Goal: Task Accomplishment & Management: Use online tool/utility

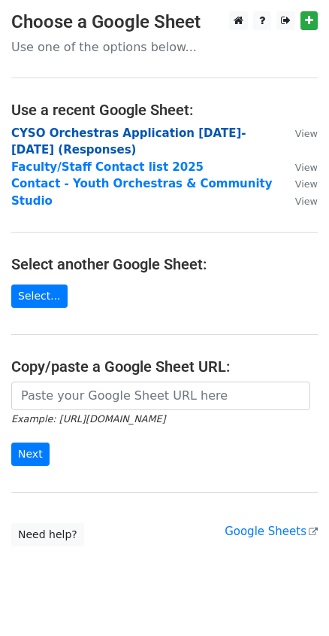
click at [71, 133] on strong "CYSO Orchestras Application 2025-2026 (Responses)" at bounding box center [128, 141] width 235 height 31
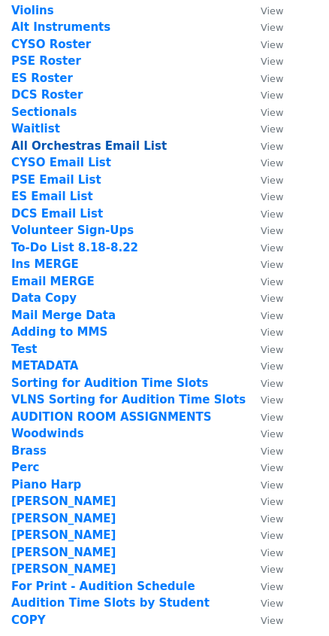
scroll to position [341, 0]
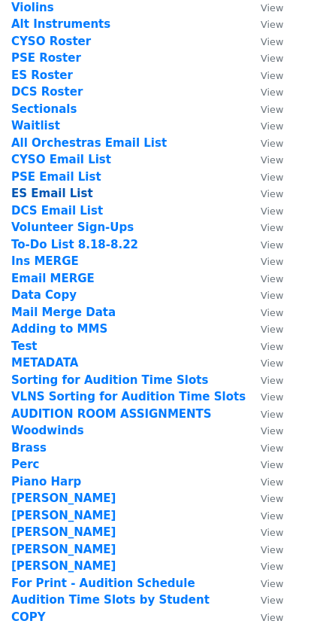
click at [48, 190] on strong "ES Email List" at bounding box center [52, 194] width 82 height 14
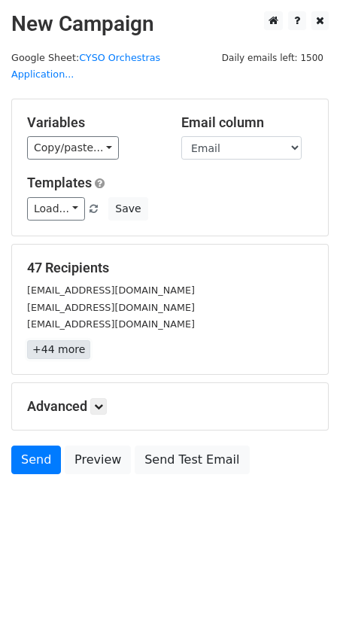
click at [64, 340] on link "+44 more" at bounding box center [58, 349] width 63 height 19
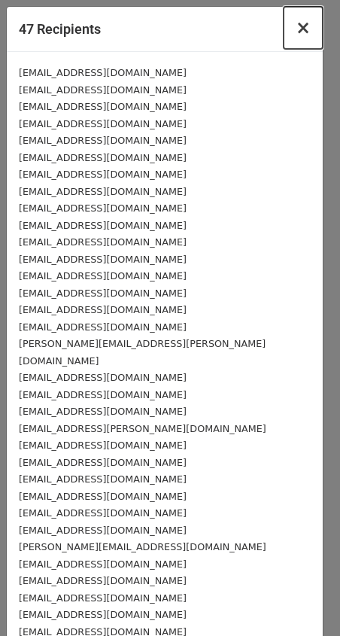
click at [296, 35] on span "×" at bounding box center [303, 27] width 15 height 21
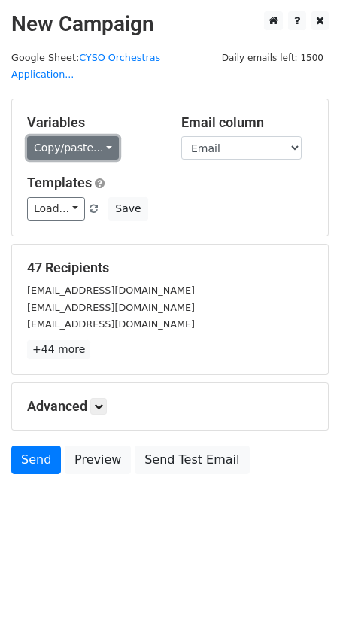
click at [71, 136] on link "Copy/paste..." at bounding box center [73, 147] width 92 height 23
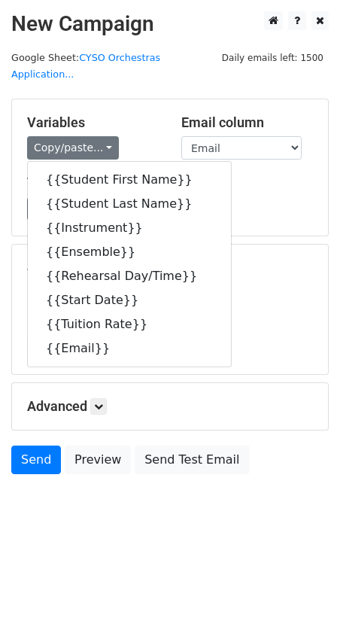
click at [237, 197] on div "Load... Webinar Invitation Order Confirmation Trial Expiration Warning Newslett…" at bounding box center [170, 208] width 308 height 23
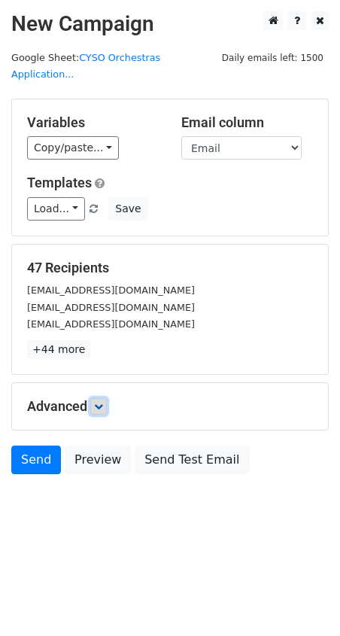
click at [99, 402] on icon at bounding box center [98, 406] width 9 height 9
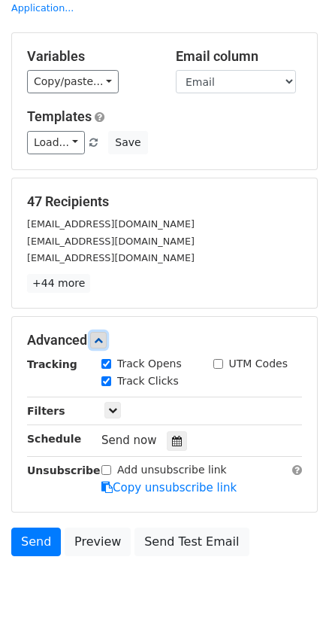
scroll to position [95, 0]
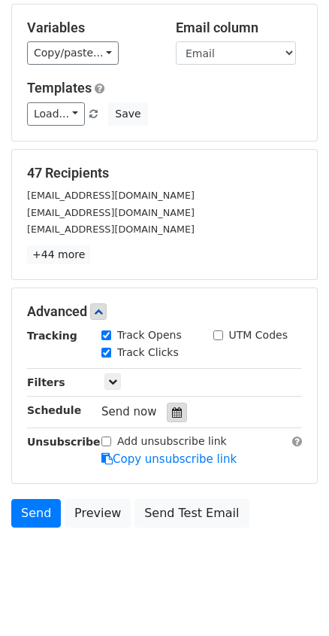
click at [172, 407] on icon at bounding box center [177, 412] width 10 height 11
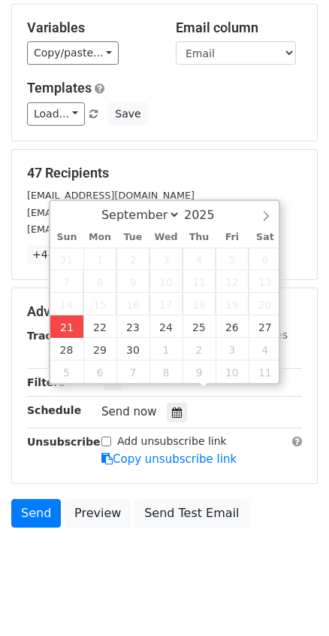
type input "2025-09-21 18:54"
type input "06"
type input "54"
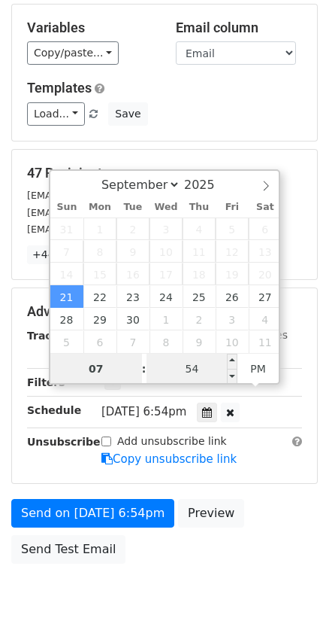
type input "07"
type input "2025-09-21 19:54"
click at [203, 375] on input "54" at bounding box center [193, 369] width 92 height 30
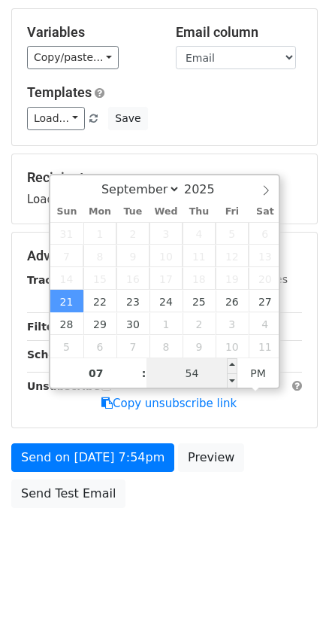
scroll to position [71, 0]
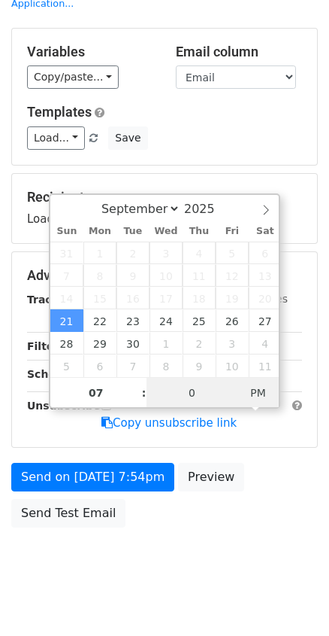
type input "00"
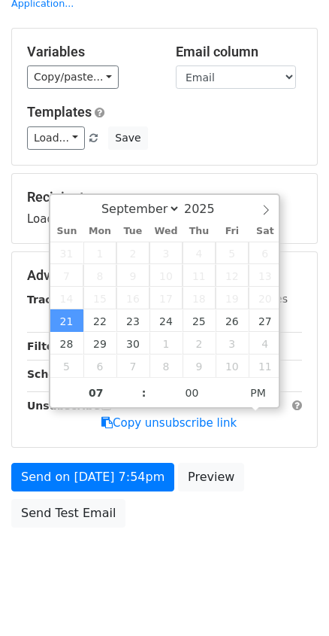
type input "[DATE] 19:00"
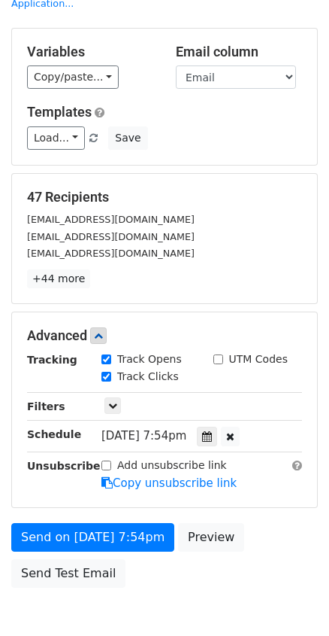
click at [308, 457] on div "Add unsubscribe link Copy unsubscribe link" at bounding box center [201, 474] width 223 height 35
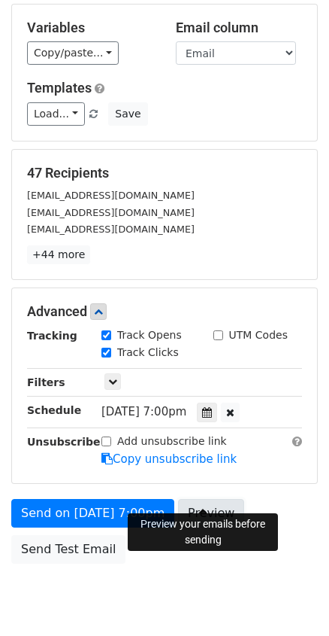
click at [211, 499] on link "Preview" at bounding box center [211, 513] width 66 height 29
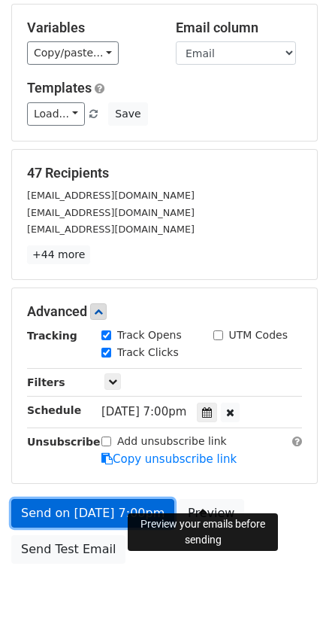
click at [113, 499] on link "Send on [DATE] 7:00pm" at bounding box center [92, 513] width 163 height 29
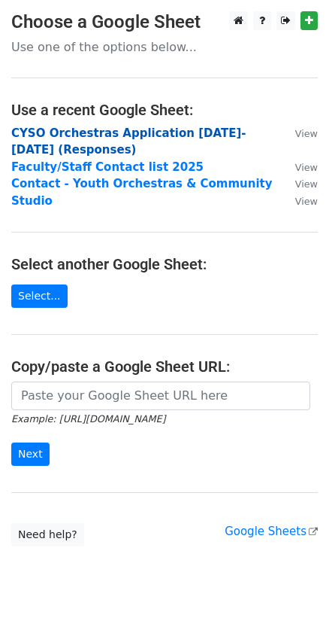
click at [161, 133] on strong "CYSO Orchestras Application [DATE]-[DATE] (Responses)" at bounding box center [128, 141] width 235 height 31
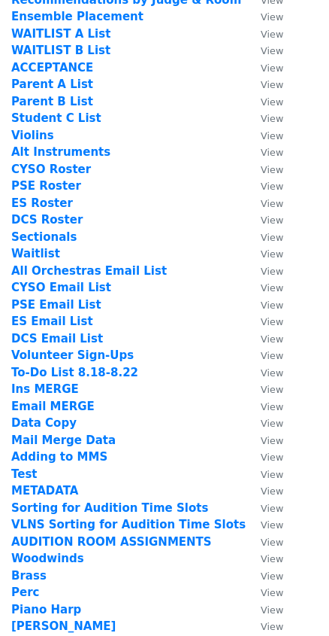
scroll to position [273, 0]
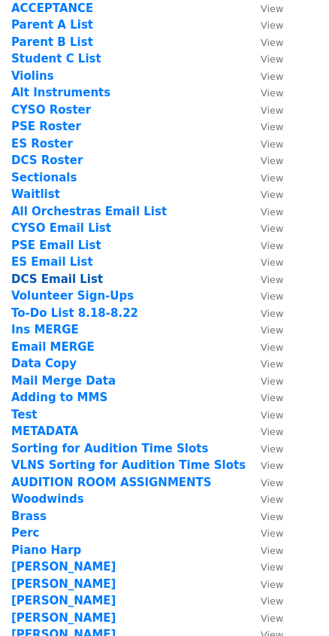
click at [44, 278] on strong "DCS Email List" at bounding box center [57, 279] width 92 height 14
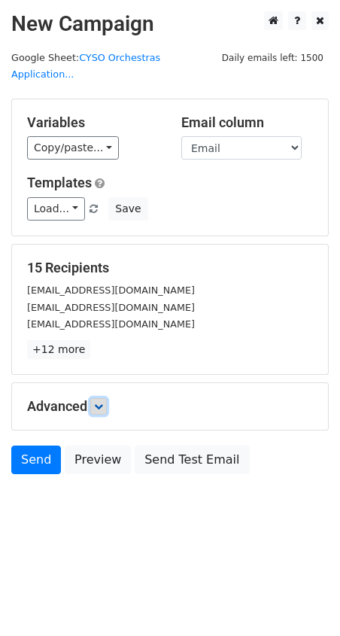
click at [103, 402] on icon at bounding box center [98, 406] width 9 height 9
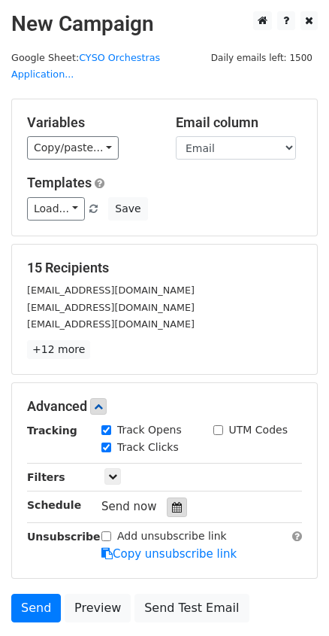
drag, startPoint x: 162, startPoint y: 490, endPoint x: 188, endPoint y: 498, distance: 26.9
click at [167, 497] on div at bounding box center [177, 507] width 20 height 20
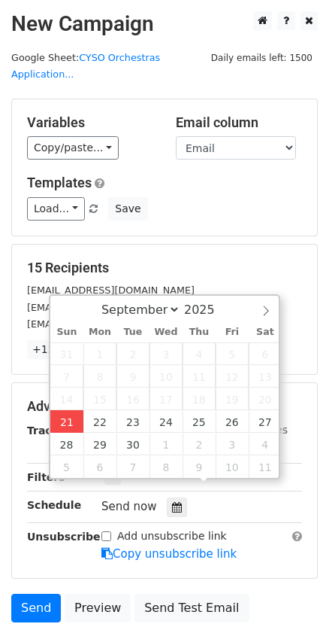
type input "[DATE] 18:58"
type input "06"
type input "58"
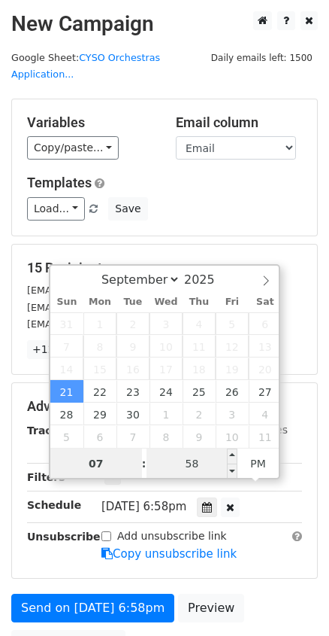
type input "07"
type input "[DATE] 19:58"
click at [182, 460] on input "58" at bounding box center [193, 463] width 92 height 30
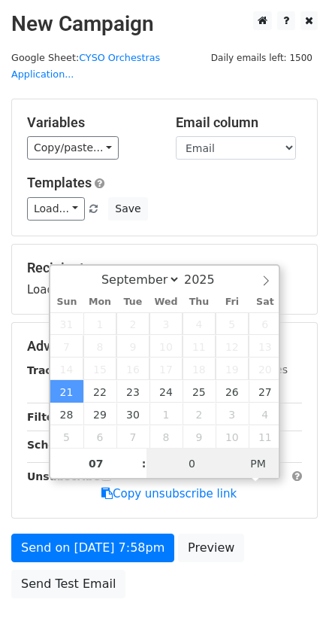
type input "00"
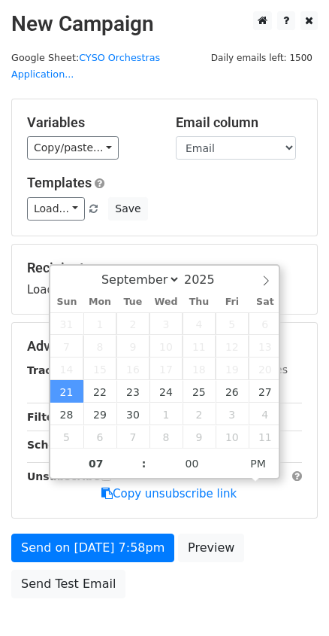
type input "[DATE] 19:00"
click at [310, 502] on div "Add unsubscribe link Copy unsubscribe link" at bounding box center [201, 485] width 223 height 35
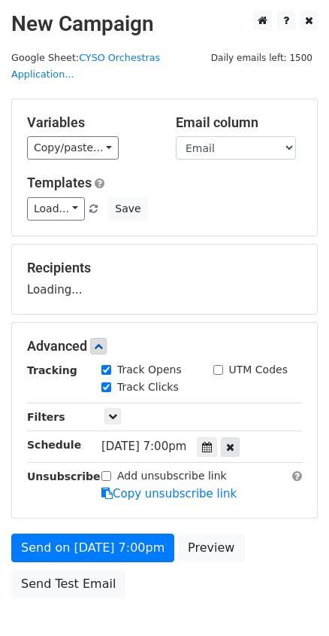
scroll to position [71, 0]
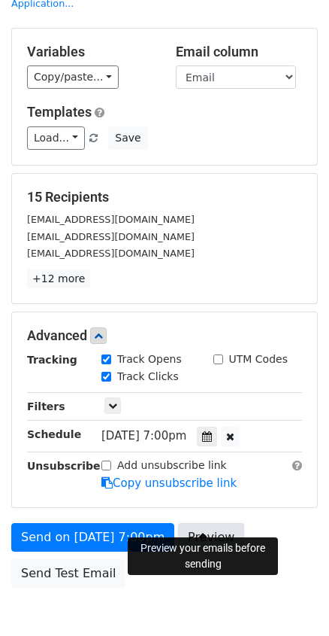
click at [210, 523] on link "Preview" at bounding box center [211, 537] width 66 height 29
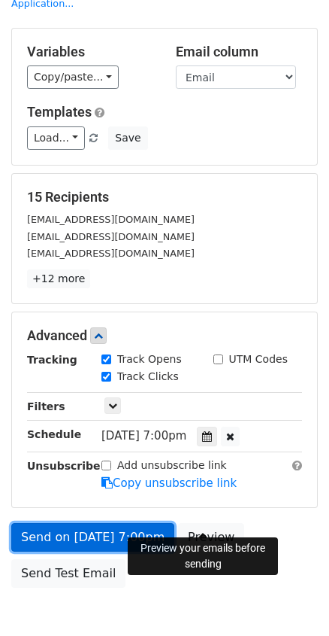
click at [129, 523] on link "Send on [DATE] 7:00pm" at bounding box center [92, 537] width 163 height 29
